Goal: Task Accomplishment & Management: Manage account settings

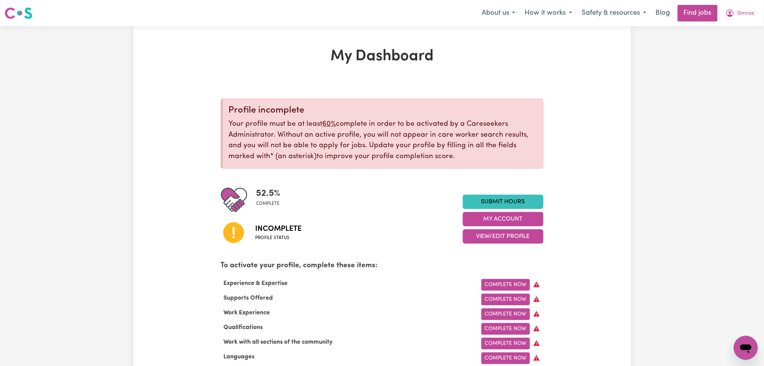
scroll to position [100, 0]
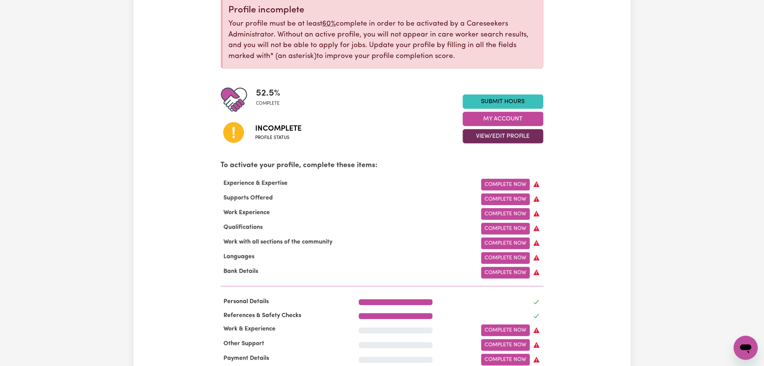
click at [496, 133] on button "View/Edit Profile" at bounding box center [503, 136] width 81 height 14
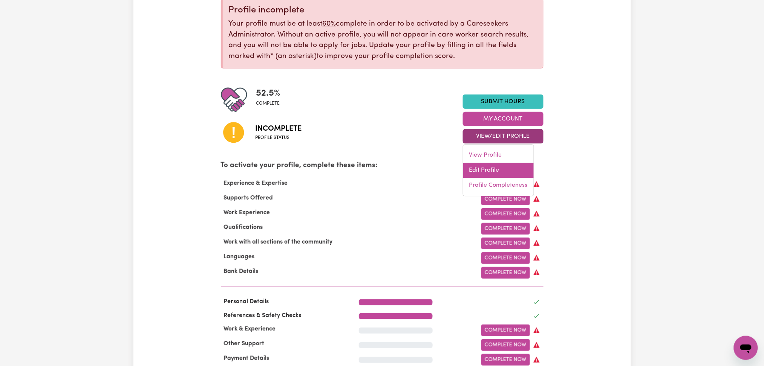
click at [491, 166] on link "Edit Profile" at bounding box center [498, 170] width 70 height 15
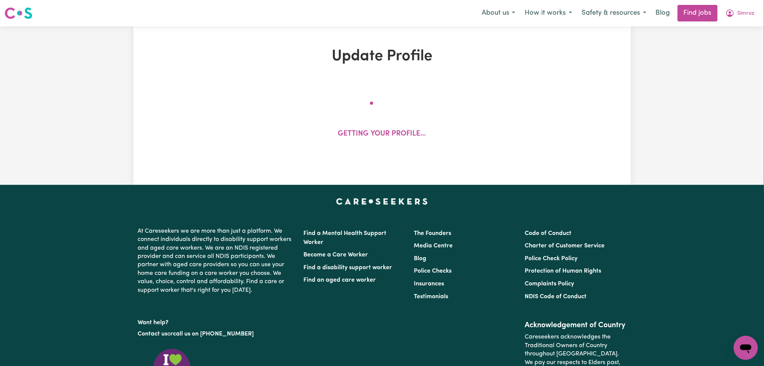
select select "[DEMOGRAPHIC_DATA]"
select select "Student Visa"
select select "Studying a healthcare related degree or qualification"
select select "37"
select select "40"
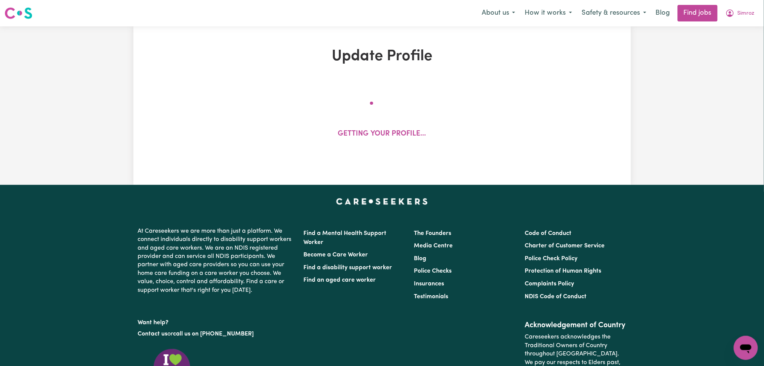
select select "42"
select select "45"
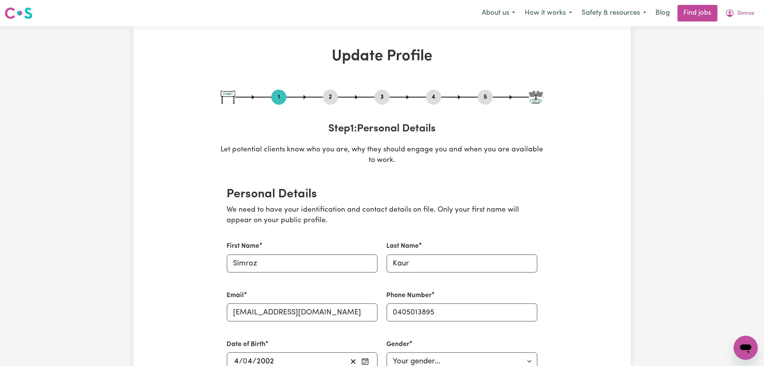
click at [328, 93] on button "2" at bounding box center [330, 97] width 15 height 10
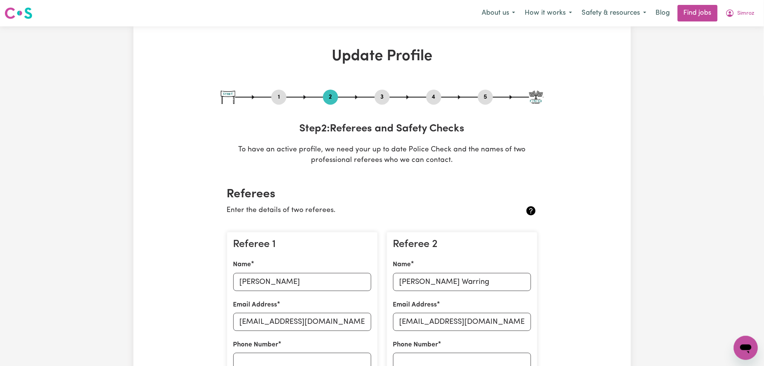
scroll to position [50, 0]
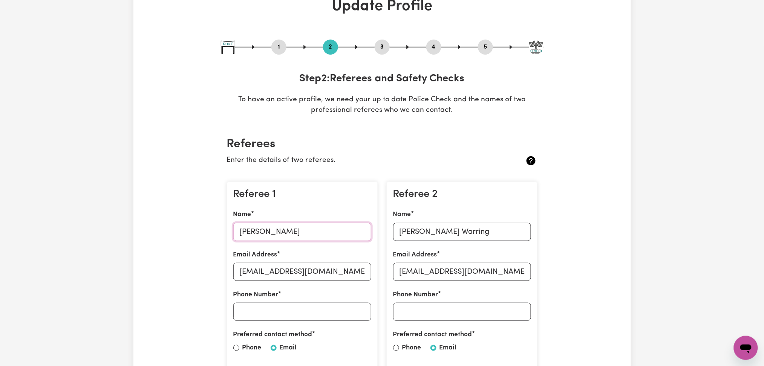
click at [256, 229] on input "[PERSON_NAME]" at bounding box center [302, 232] width 138 height 18
click at [274, 263] on input "[EMAIL_ADDRESS][DOMAIN_NAME]" at bounding box center [302, 272] width 138 height 18
click at [445, 234] on input "[PERSON_NAME] Warring" at bounding box center [462, 232] width 138 height 18
click at [433, 265] on input "[EMAIL_ADDRESS][DOMAIN_NAME]" at bounding box center [462, 272] width 138 height 18
drag, startPoint x: 485, startPoint y: 47, endPoint x: 457, endPoint y: 78, distance: 41.6
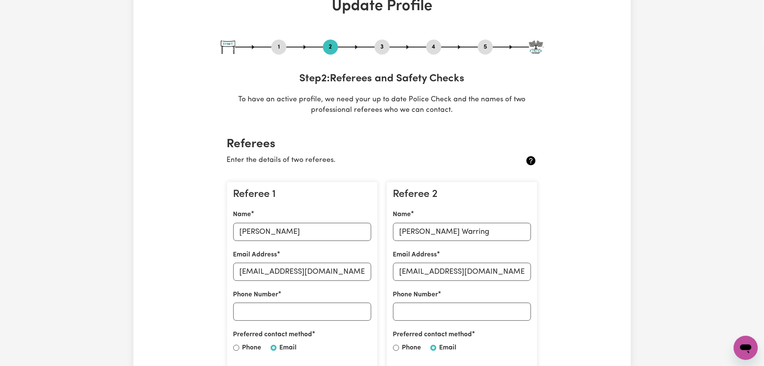
click at [486, 48] on button "5" at bounding box center [485, 47] width 15 height 10
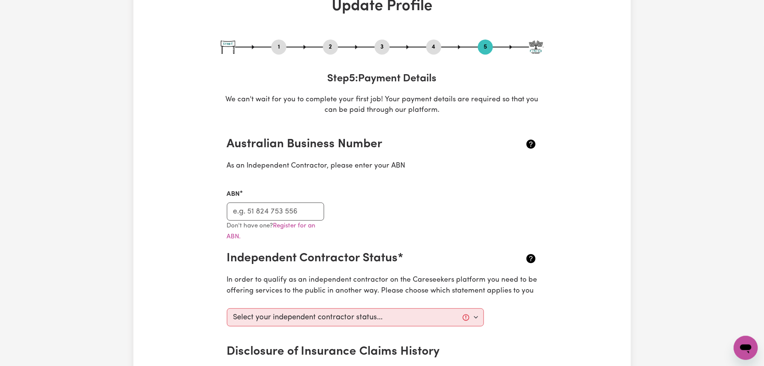
scroll to position [0, 0]
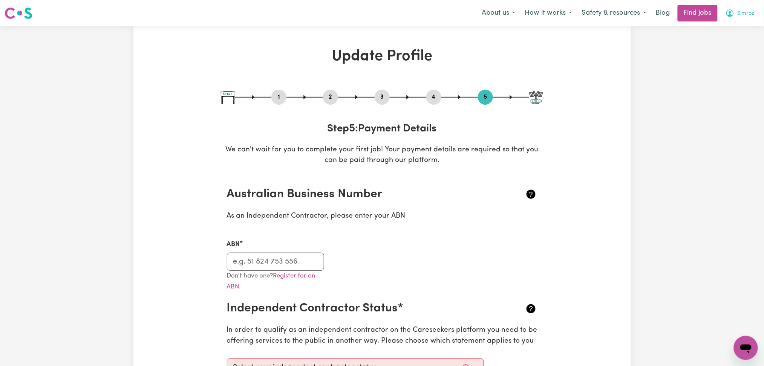
click at [742, 11] on span "Simroz" at bounding box center [745, 13] width 17 height 8
click at [733, 55] on link "Logout" at bounding box center [729, 57] width 60 height 14
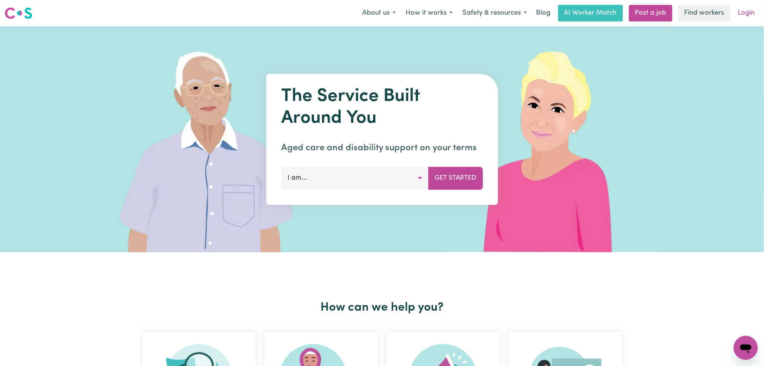
click at [742, 18] on link "Login" at bounding box center [746, 13] width 26 height 17
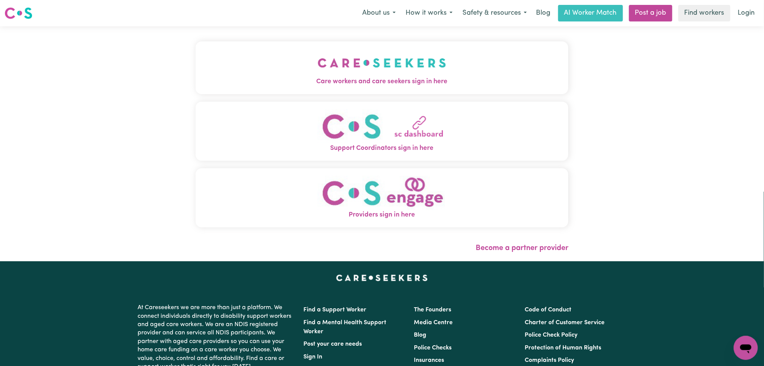
click at [305, 48] on button "Care workers and care seekers sign in here" at bounding box center [382, 67] width 373 height 53
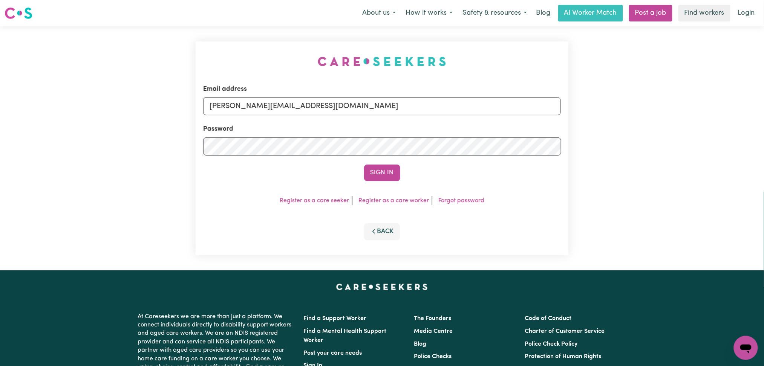
click at [318, 124] on div "Password" at bounding box center [382, 139] width 358 height 31
click at [302, 107] on input "[PERSON_NAME][EMAIL_ADDRESS][DOMAIN_NAME]" at bounding box center [382, 106] width 358 height 18
drag, startPoint x: 249, startPoint y: 99, endPoint x: 426, endPoint y: 103, distance: 176.8
click at [426, 103] on input "Superuser~[EMAIL_ADDRESS][DOMAIN_NAME]" at bounding box center [382, 106] width 358 height 18
type input "[EMAIL_ADDRESS][DOMAIN_NAME]"
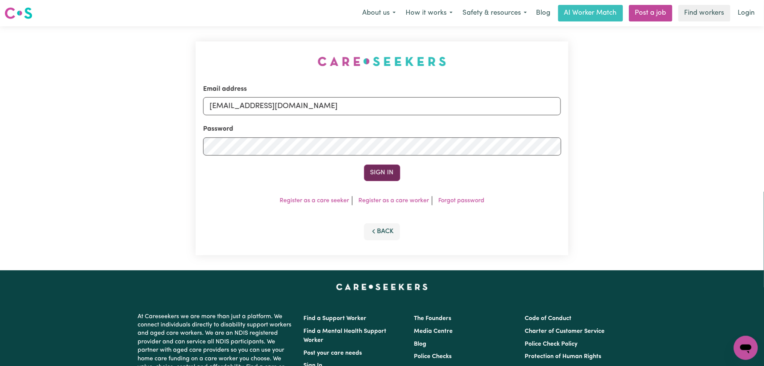
click at [379, 175] on button "Sign In" at bounding box center [382, 173] width 36 height 17
